Goal: Find specific page/section: Find specific page/section

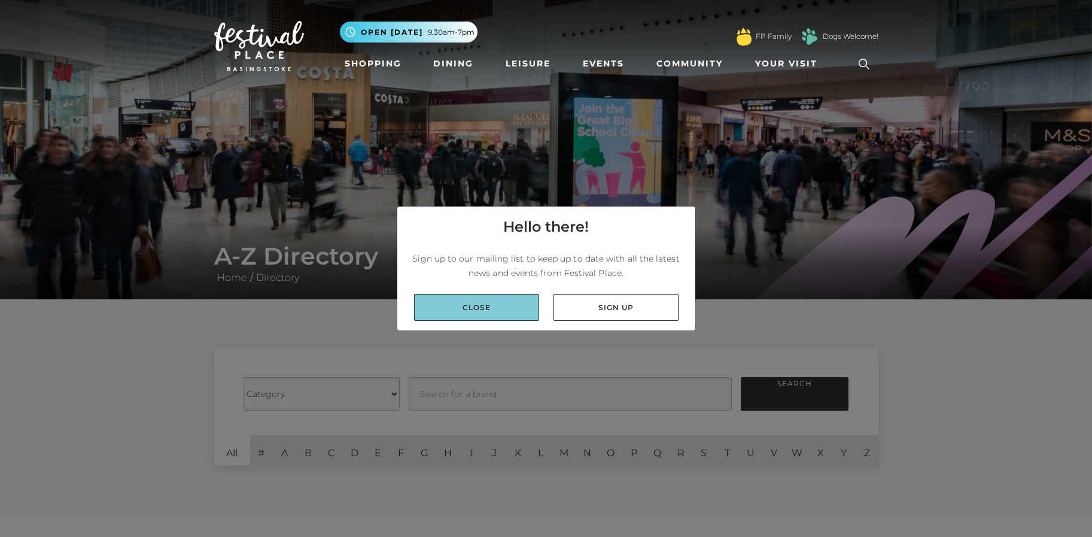
click at [453, 296] on link "Close" at bounding box center [476, 307] width 125 height 27
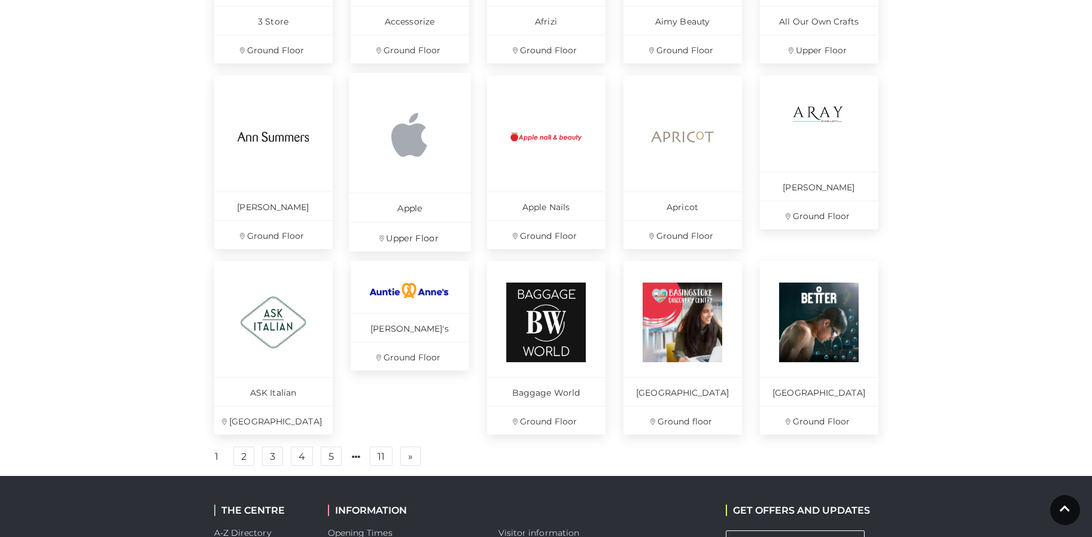
scroll to position [674, 0]
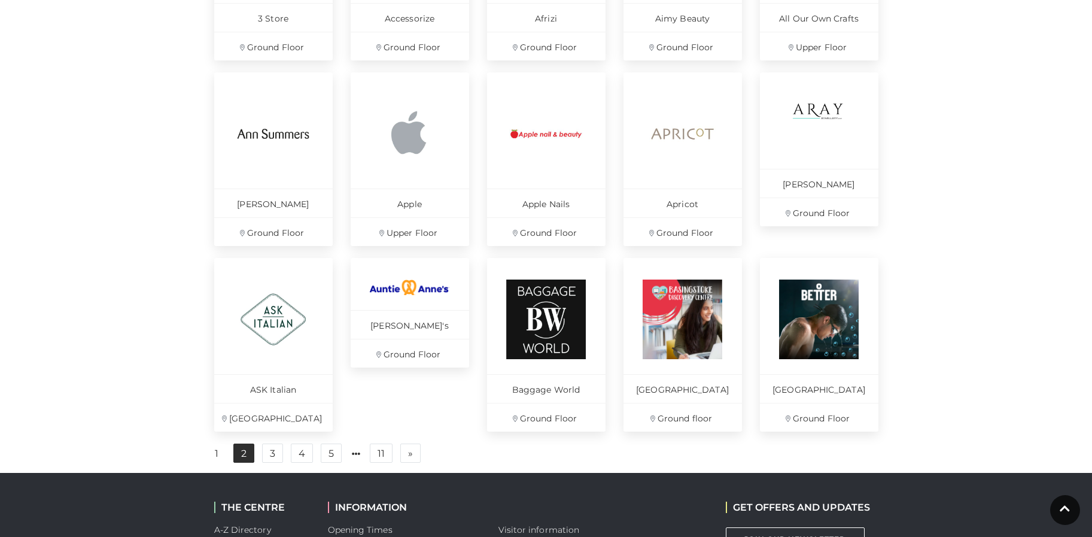
click at [243, 463] on link "2" at bounding box center [243, 453] width 21 height 19
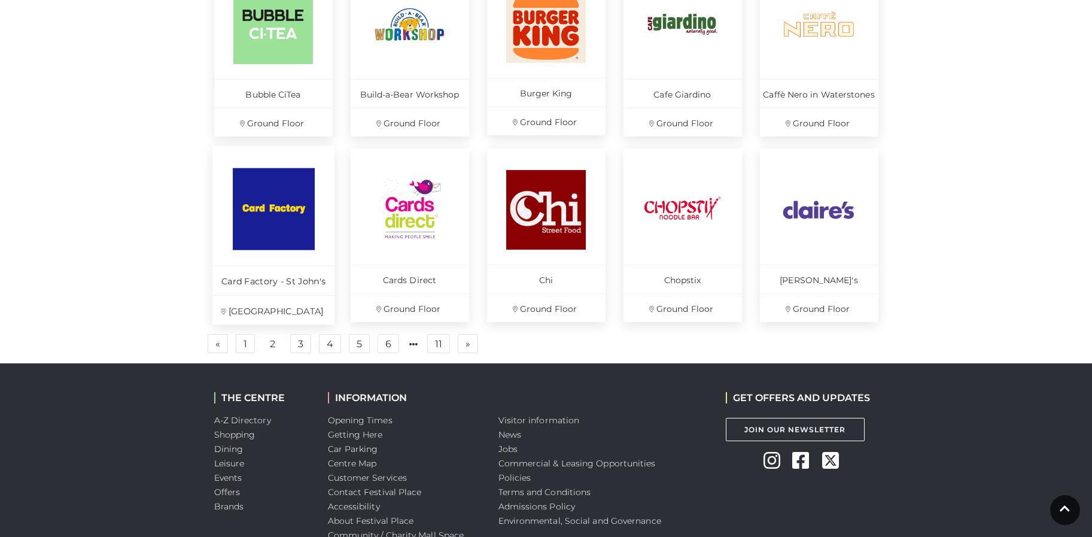
scroll to position [815, 0]
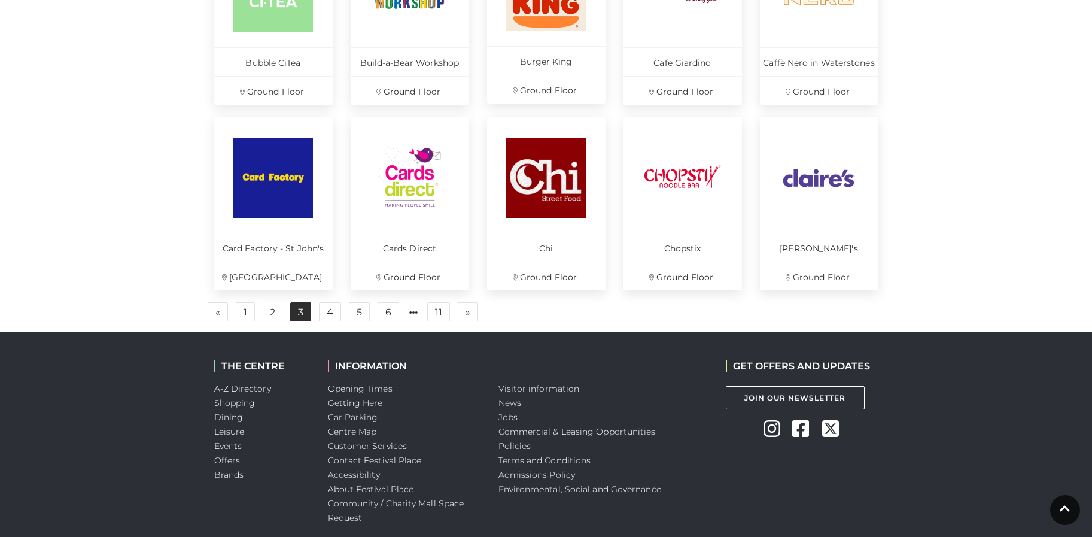
click at [292, 318] on link "3" at bounding box center [300, 311] width 21 height 19
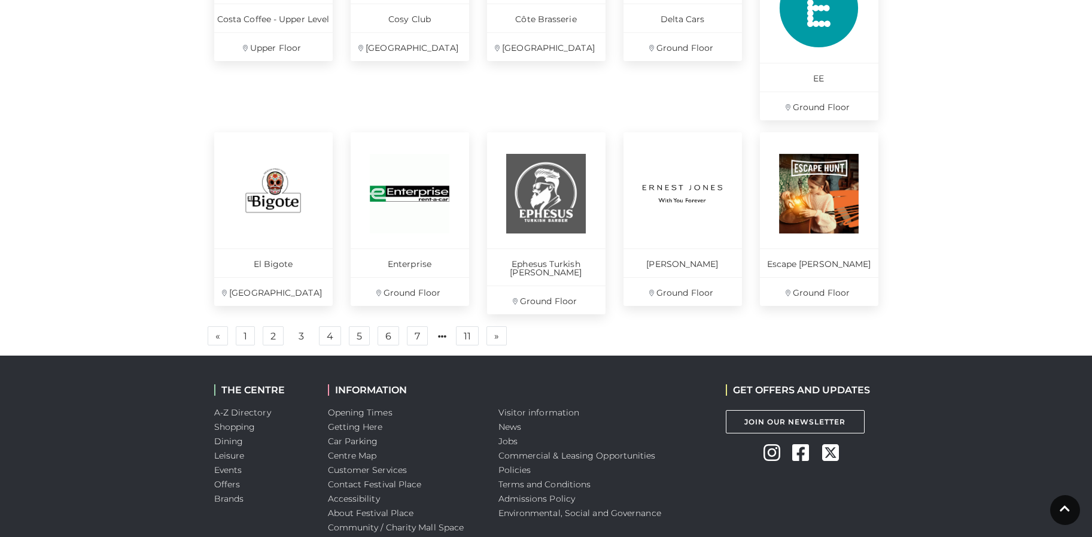
scroll to position [884, 0]
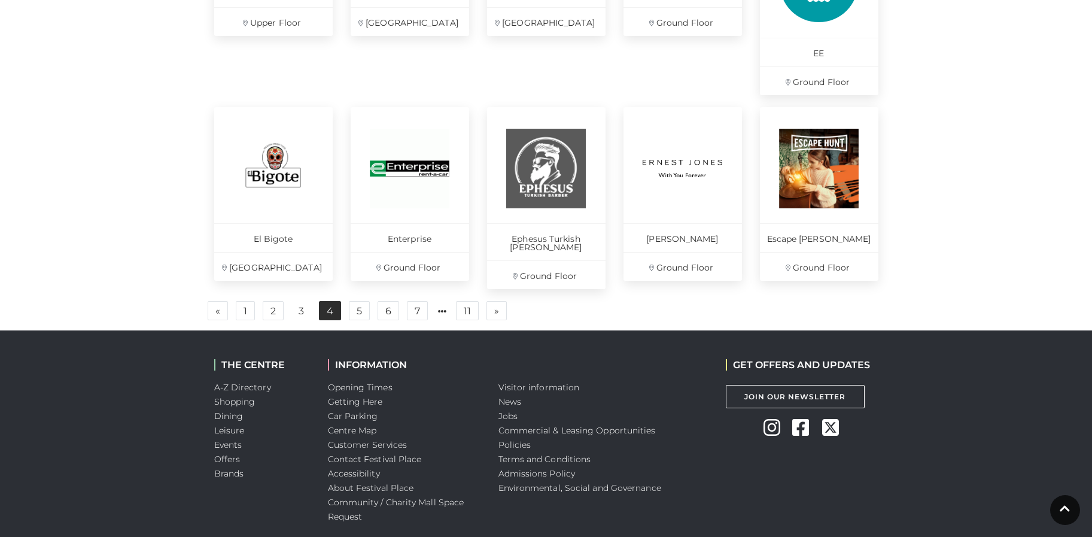
click at [329, 301] on link "4" at bounding box center [330, 310] width 22 height 19
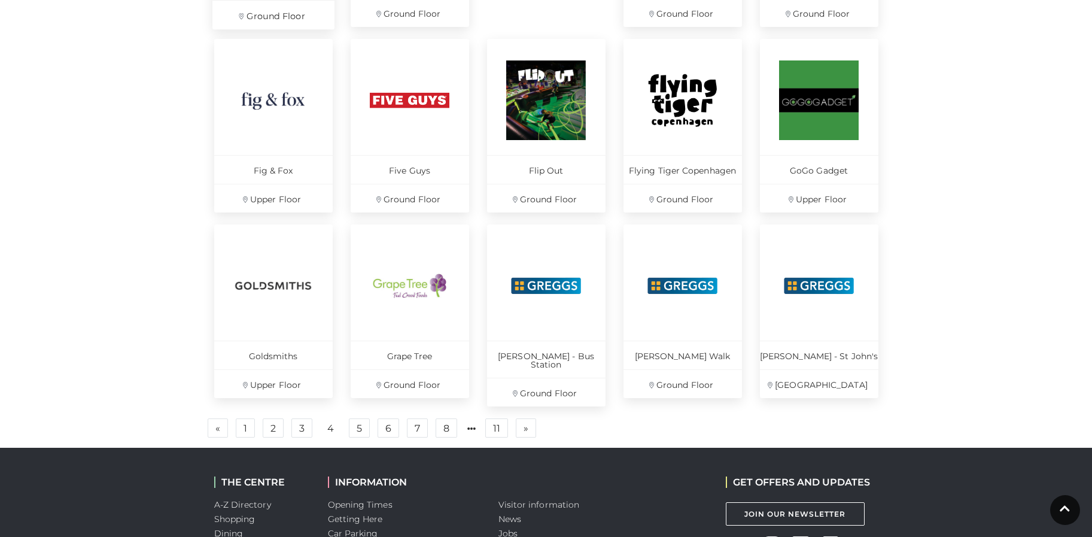
scroll to position [708, 0]
click at [359, 427] on link "5" at bounding box center [359, 427] width 21 height 19
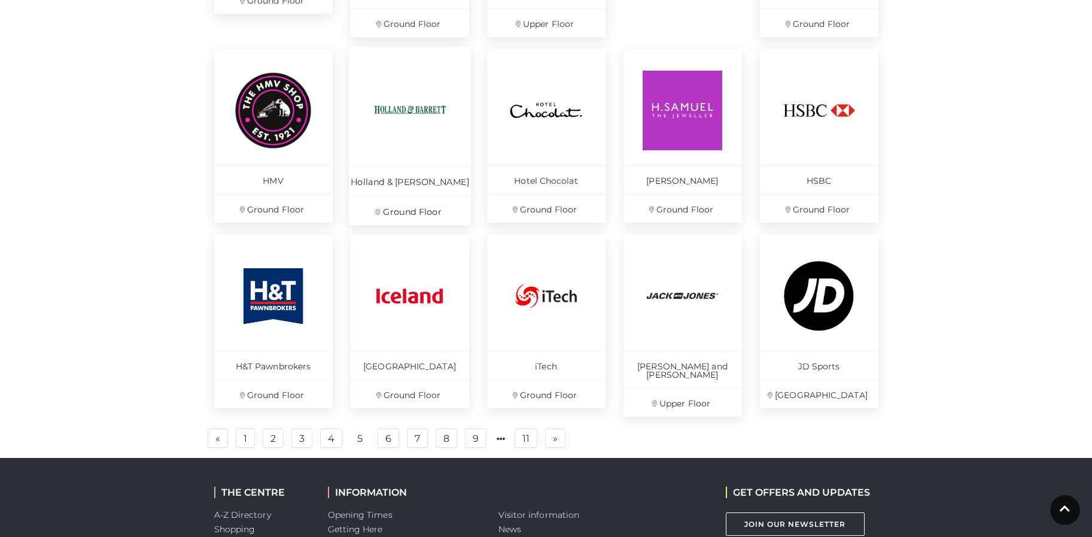
scroll to position [699, 0]
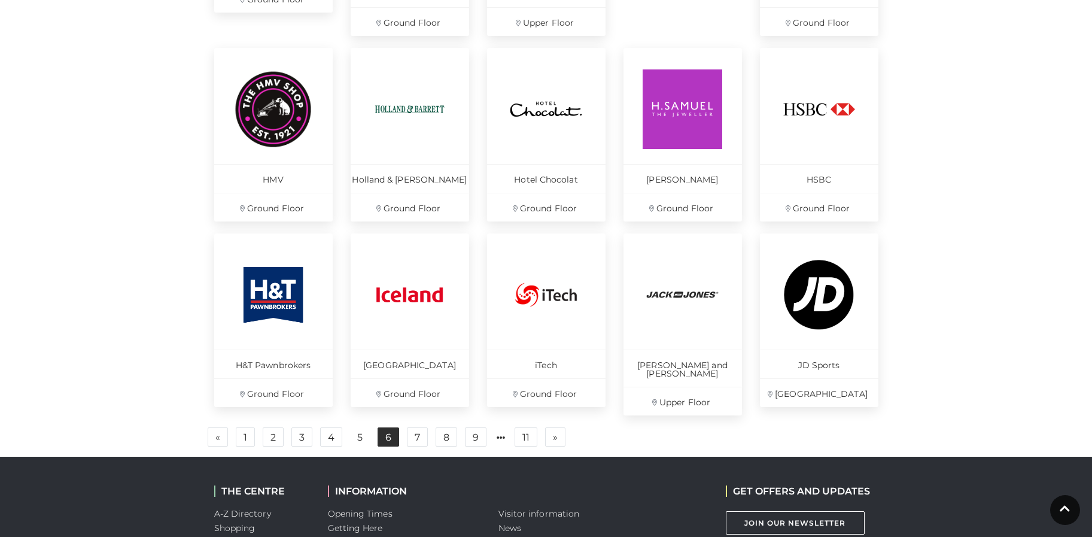
click at [388, 427] on link "6" at bounding box center [389, 436] width 22 height 19
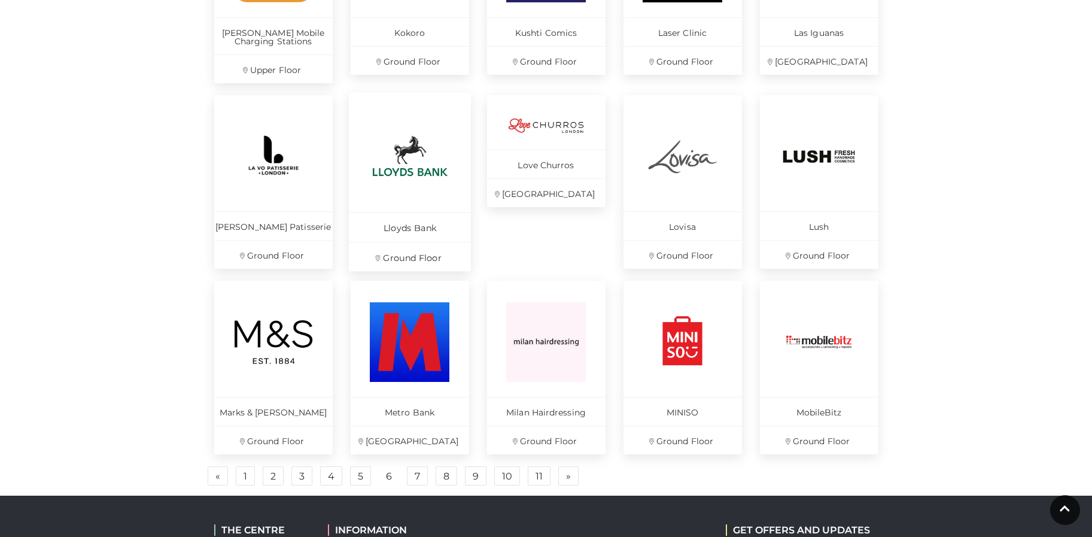
scroll to position [686, 0]
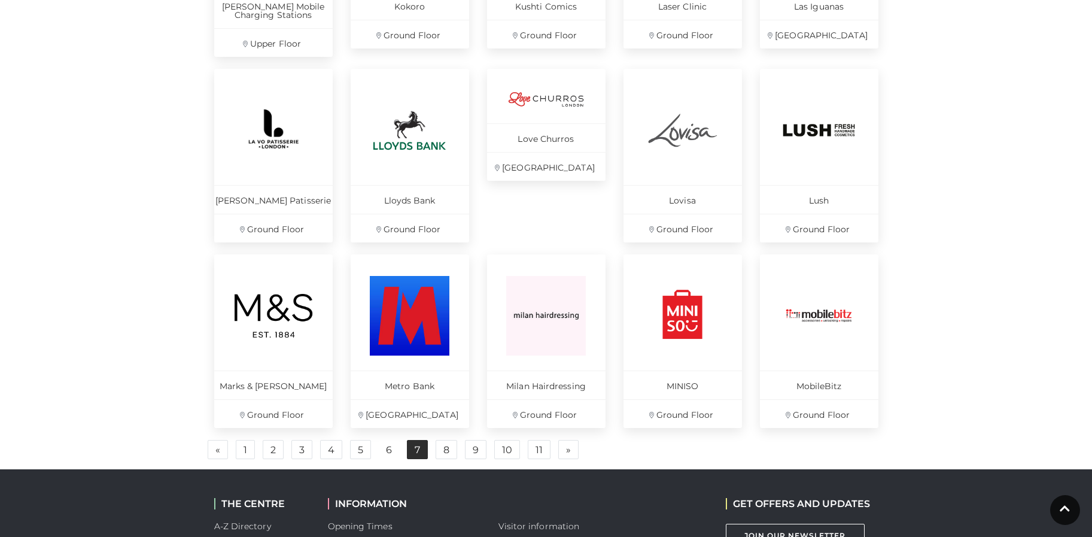
click at [414, 450] on link "7" at bounding box center [417, 449] width 21 height 19
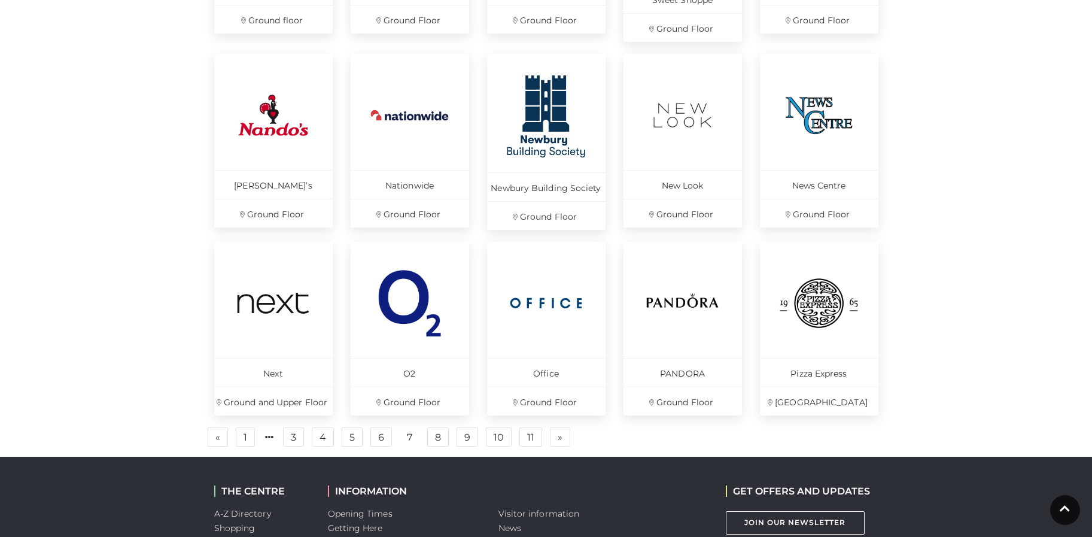
scroll to position [727, 0]
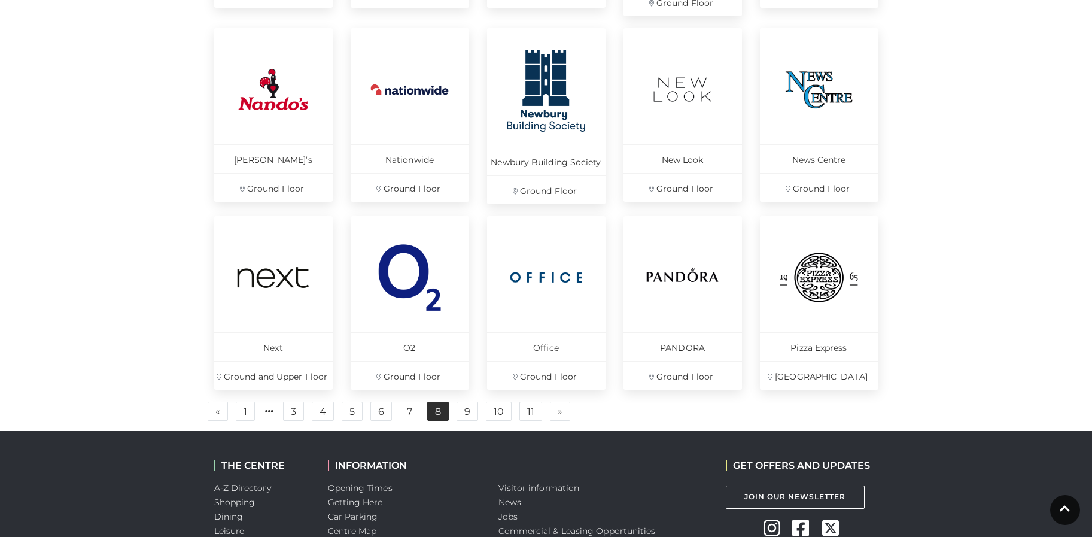
click at [437, 412] on link "8" at bounding box center [438, 411] width 22 height 19
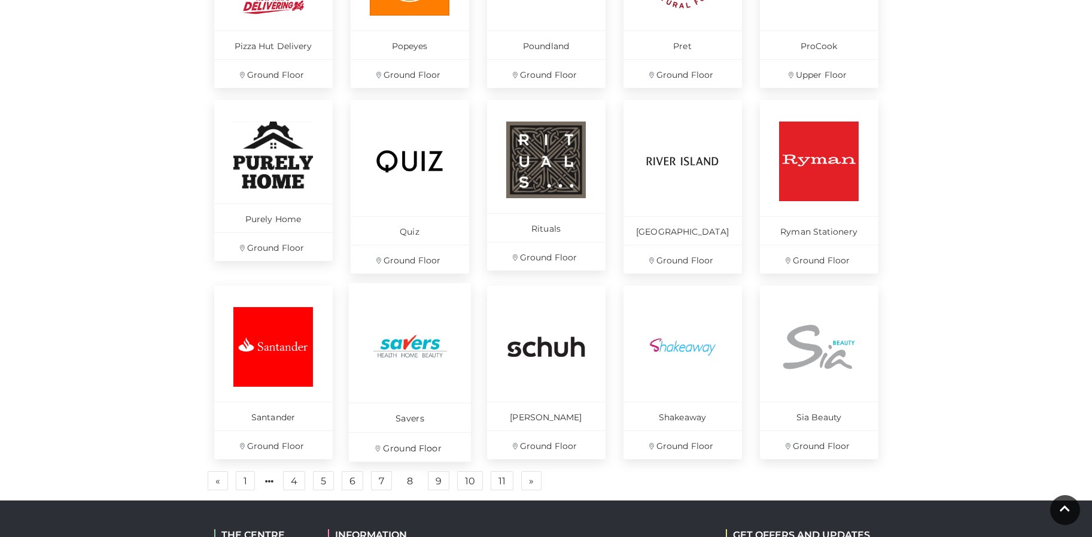
scroll to position [666, 0]
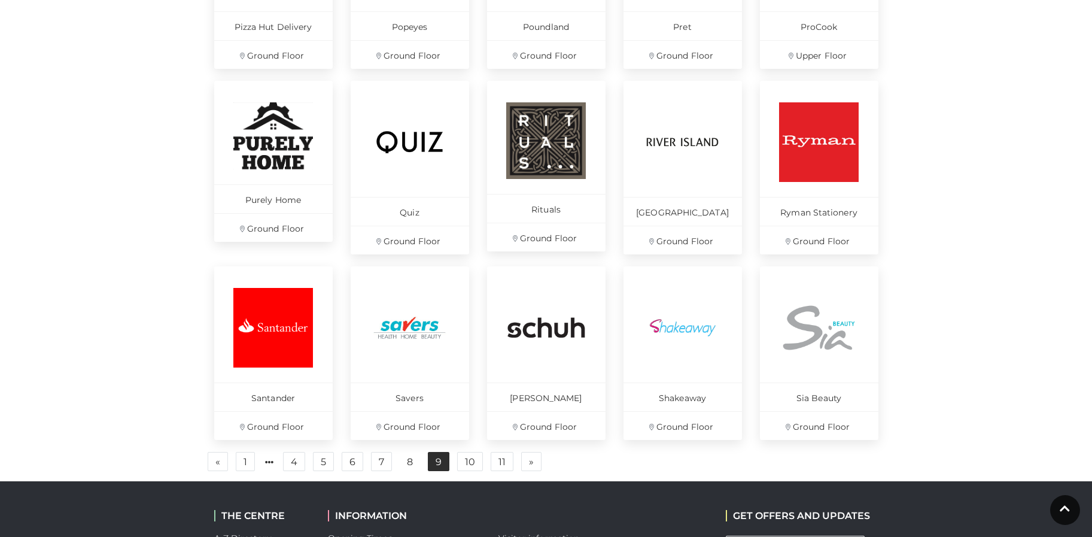
click at [441, 462] on link "9" at bounding box center [439, 461] width 22 height 19
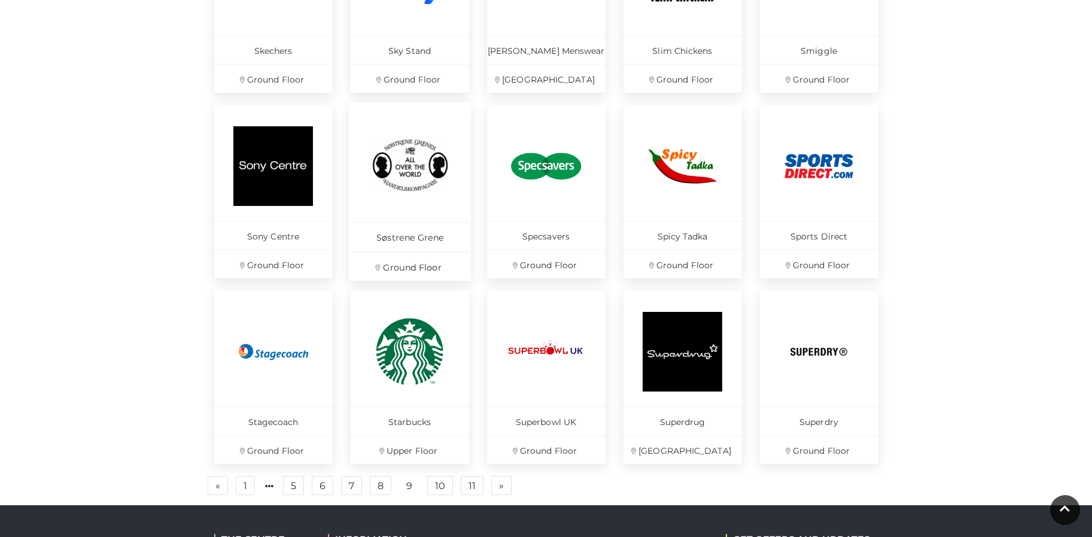
click at [408, 235] on p "Søstrene Grene" at bounding box center [410, 235] width 122 height 29
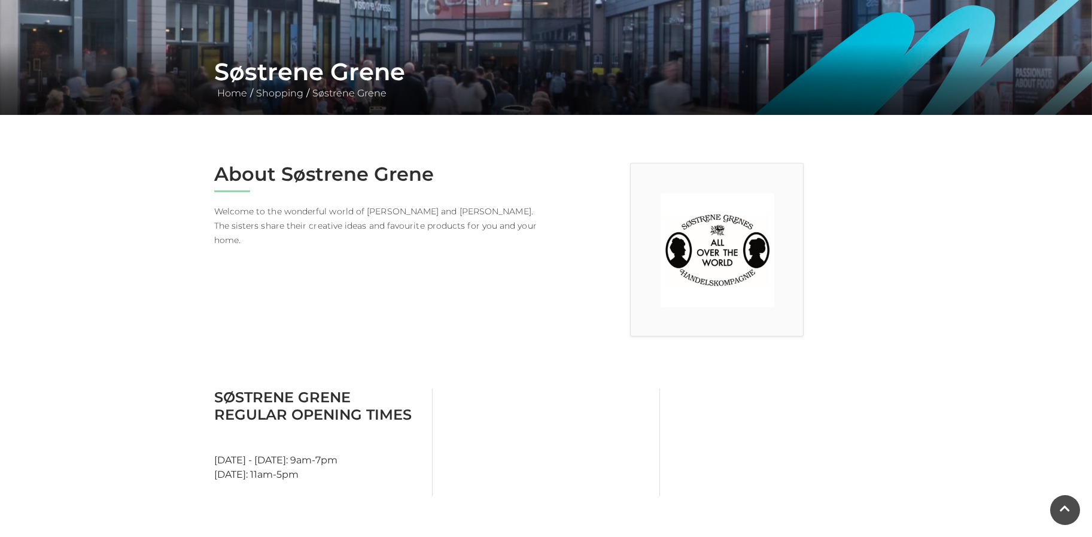
scroll to position [189, 0]
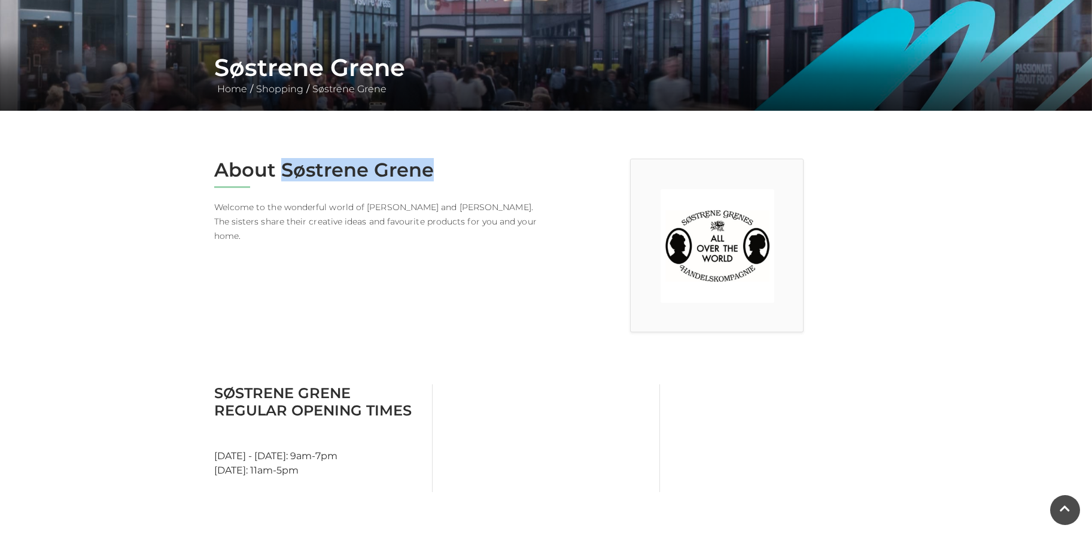
drag, startPoint x: 284, startPoint y: 171, endPoint x: 441, endPoint y: 177, distance: 156.3
click at [437, 177] on h2 "About Søstrene Grene" at bounding box center [375, 170] width 323 height 23
copy h2 "Søstrene Grene"
